Goal: Find contact information: Obtain details needed to contact an individual or organization

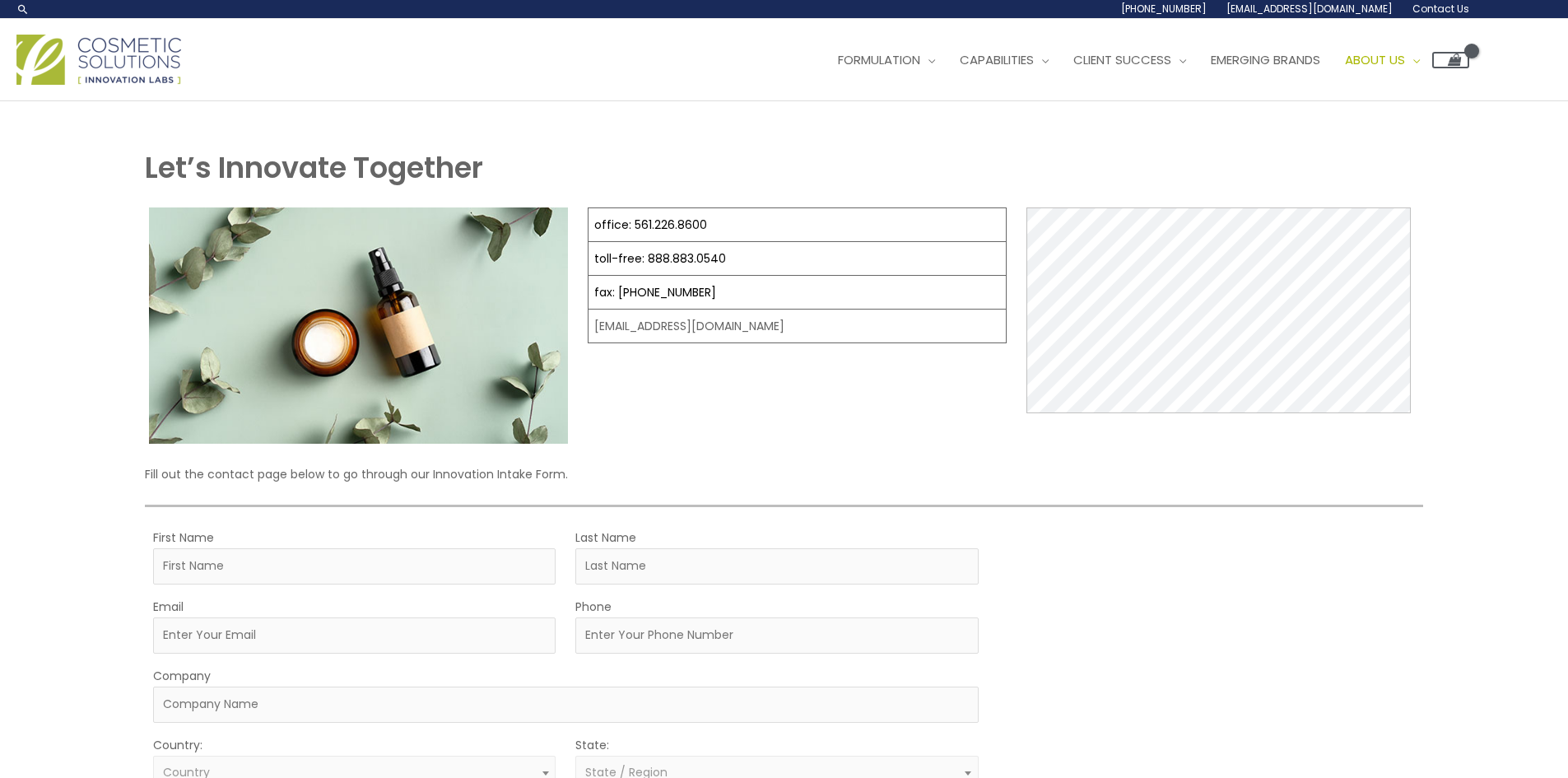
click at [695, 433] on div "office: 561.226.8600 toll-free: [PHONE_NUMBER] fax: [PHONE_NUMBER] [EMAIL_ADDRE…" at bounding box center [797, 325] width 419 height 236
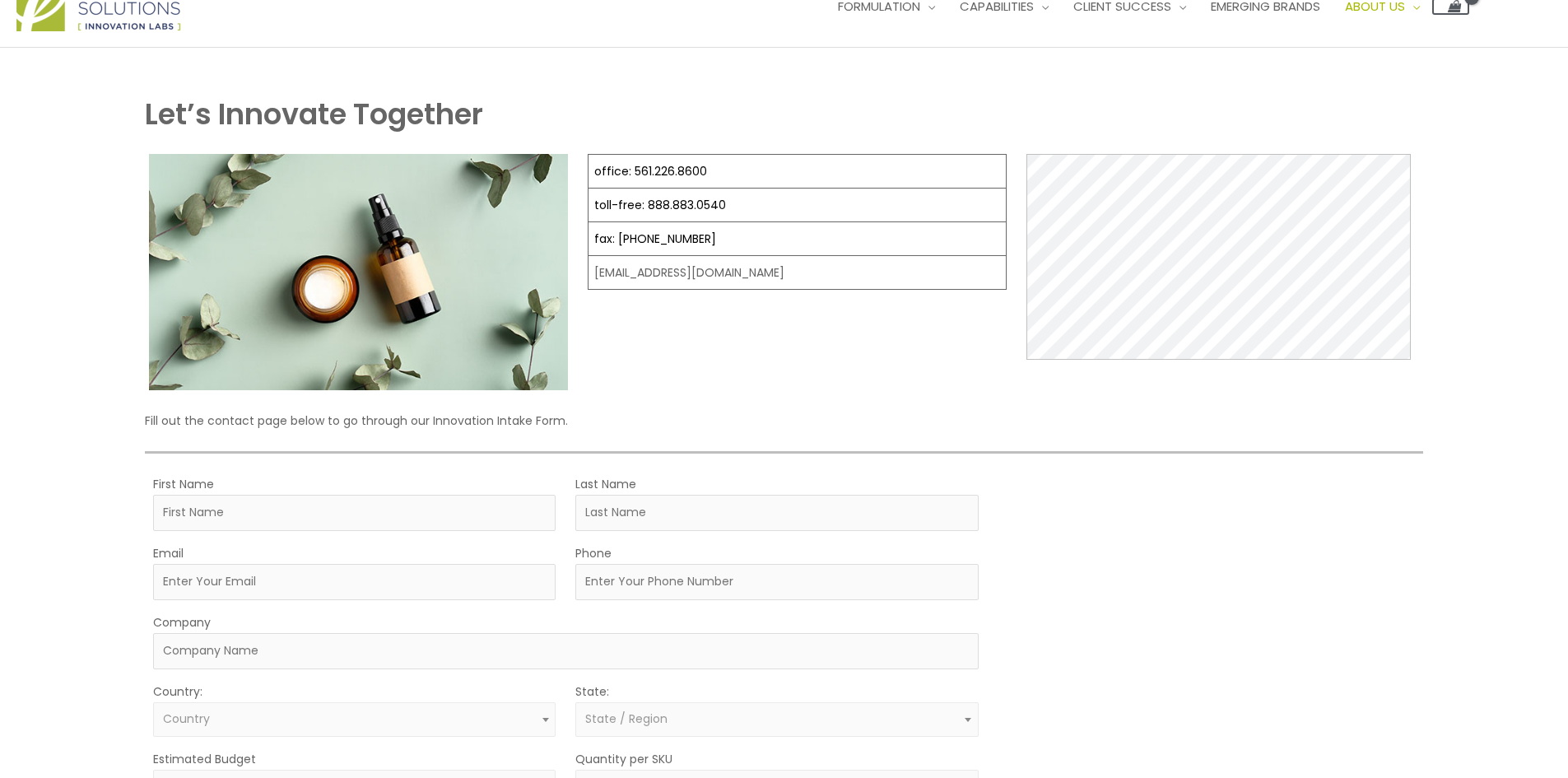
scroll to position [82, 0]
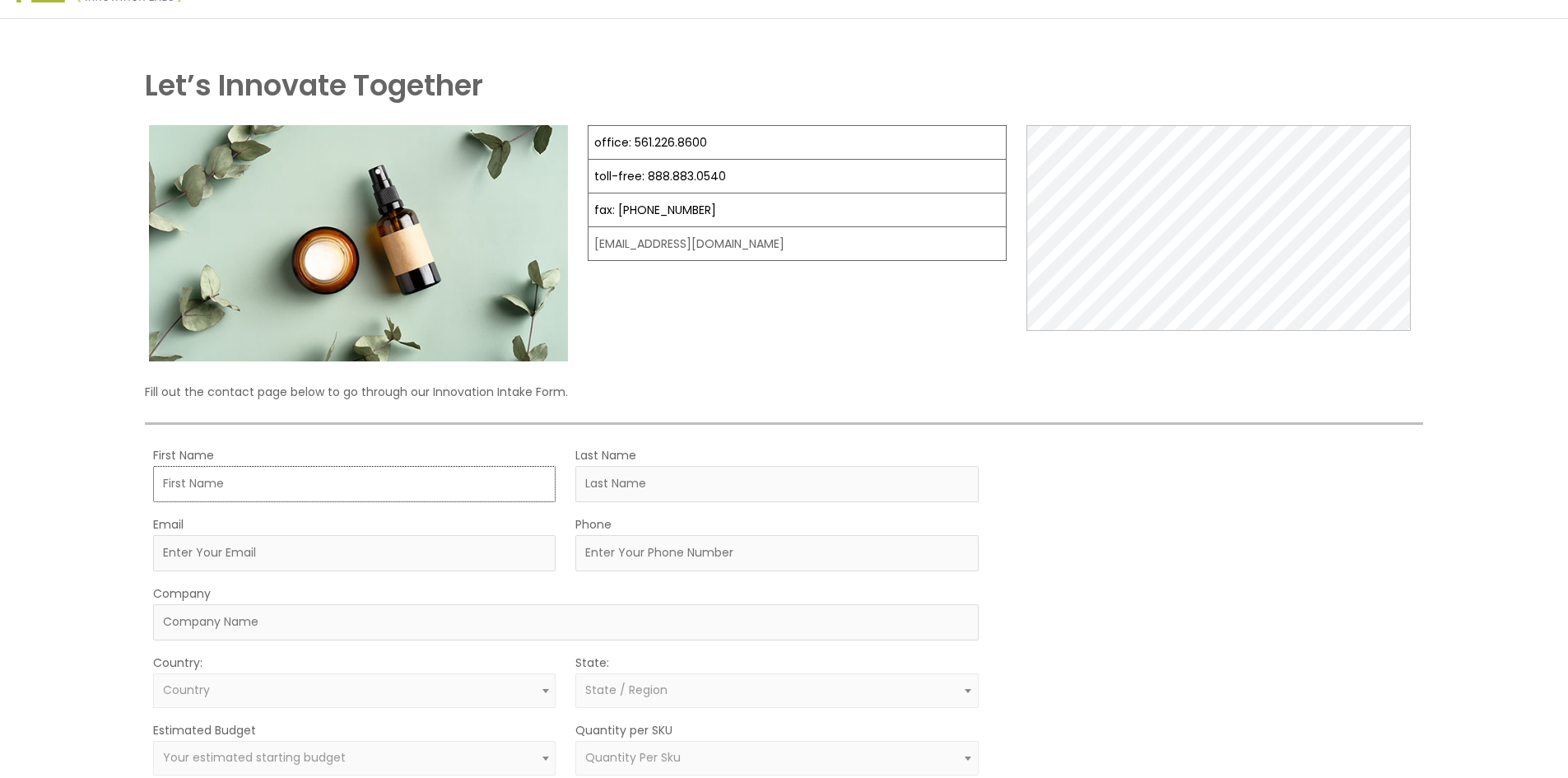
click at [378, 476] on input "First Name" at bounding box center [354, 484] width 403 height 36
click at [734, 357] on div "office: 561.226.8600 toll-free: [PHONE_NUMBER] fax: [PHONE_NUMBER] [EMAIL_ADDRE…" at bounding box center [797, 243] width 419 height 236
click at [392, 492] on input "First Name" at bounding box center [354, 484] width 403 height 36
type input "M"
click at [736, 342] on div "office: 561.226.8600 toll-free: 888.883.0540 fax: 561.226.8700 info@naturalskin…" at bounding box center [797, 243] width 419 height 236
